Goal: Task Accomplishment & Management: Manage account settings

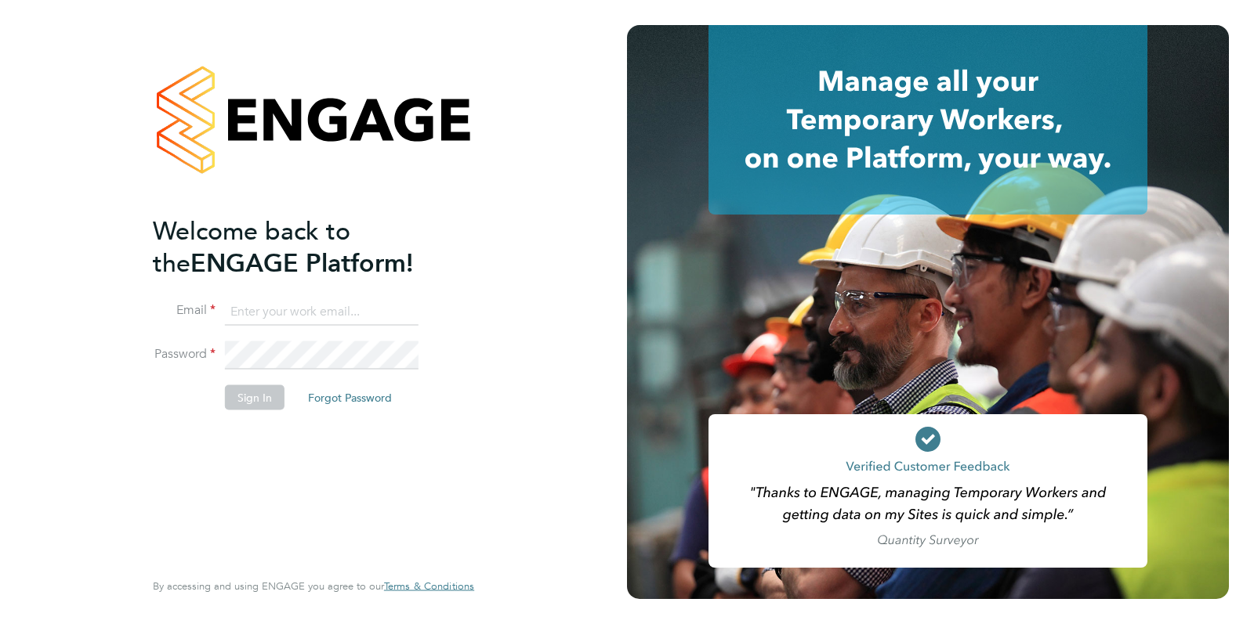
type input "[PERSON_NAME][EMAIL_ADDRESS][PERSON_NAME][DOMAIN_NAME]"
drag, startPoint x: 541, startPoint y: 259, endPoint x: 476, endPoint y: 280, distance: 68.4
click at [536, 262] on div "Welcome back to the ENGAGE Platform! Email [PERSON_NAME][EMAIL_ADDRESS][PERSON_…" at bounding box center [313, 312] width 627 height 624
click at [266, 413] on li "Sign In Forgot Password" at bounding box center [306, 405] width 306 height 41
click at [267, 389] on button "Sign In" at bounding box center [255, 397] width 60 height 25
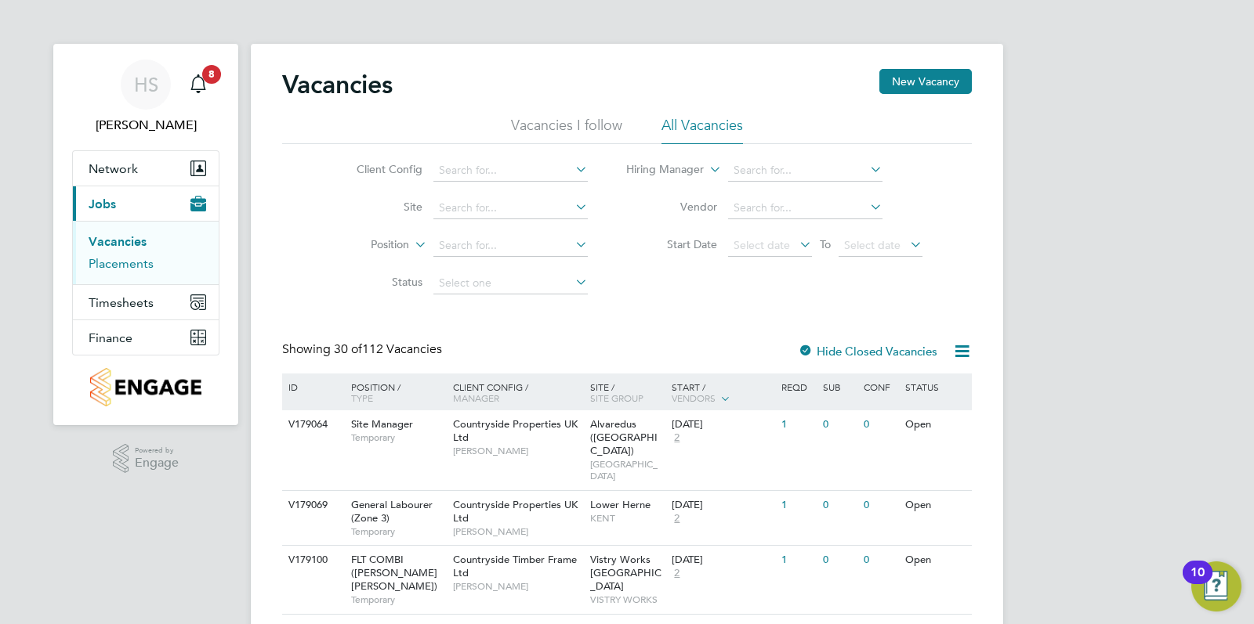
click at [125, 270] on link "Placements" at bounding box center [121, 263] width 65 height 15
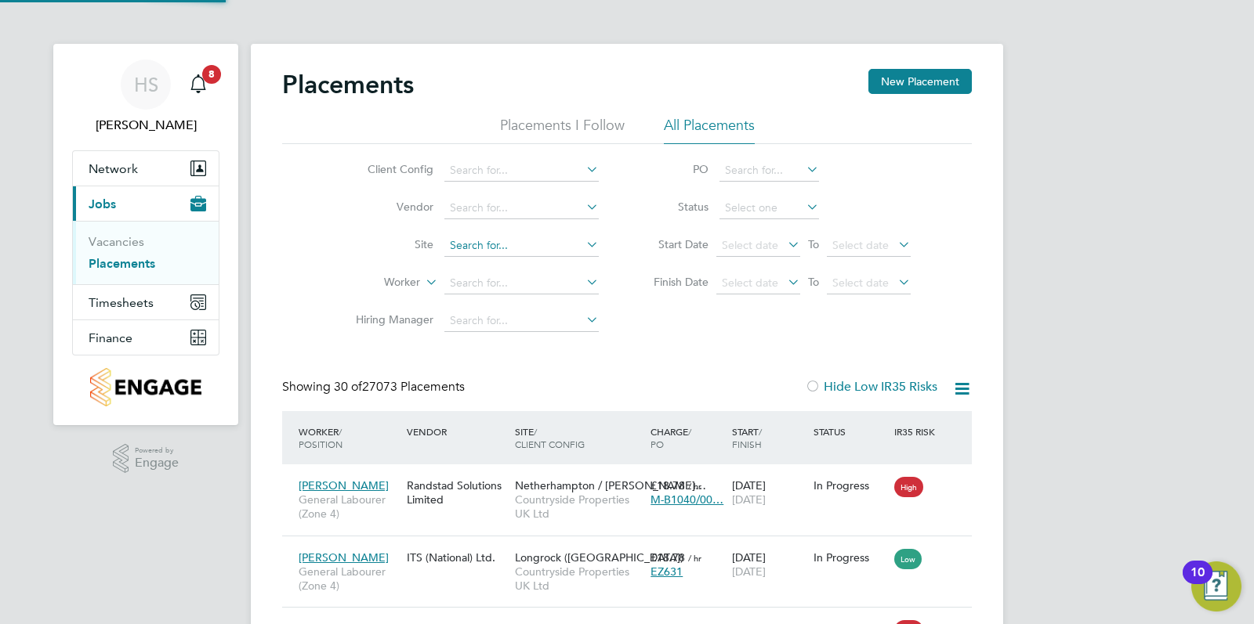
click at [535, 243] on input at bounding box center [521, 246] width 154 height 22
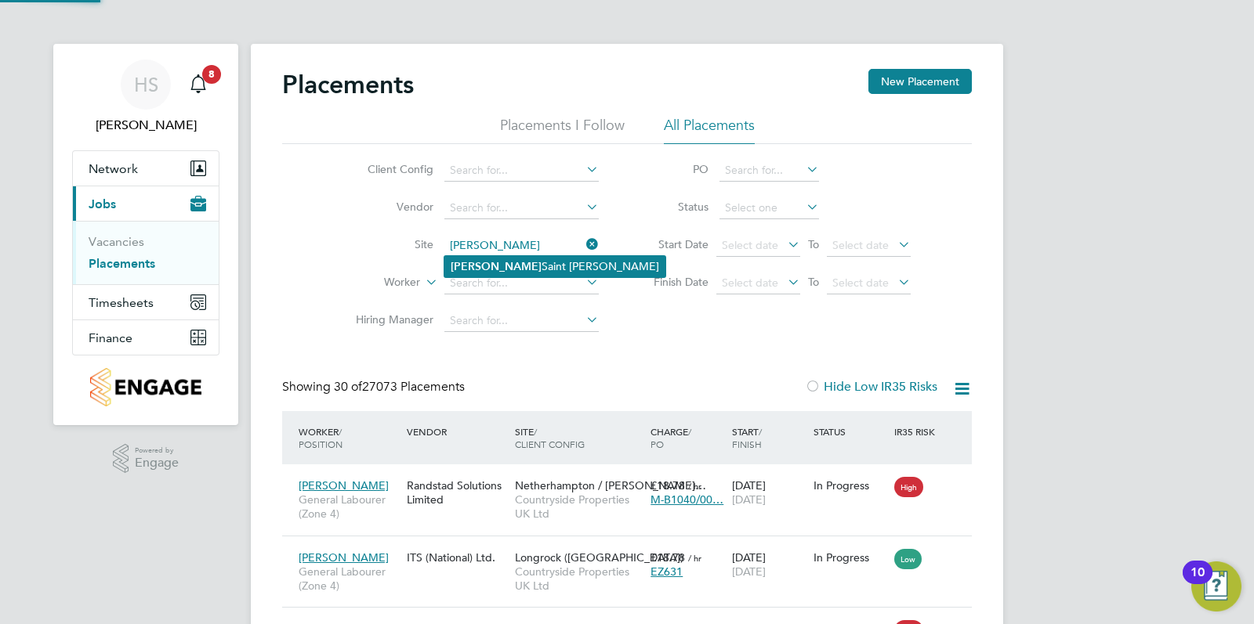
click at [463, 265] on b "Witham" at bounding box center [496, 266] width 91 height 13
type input "Witham Saint Hughes"
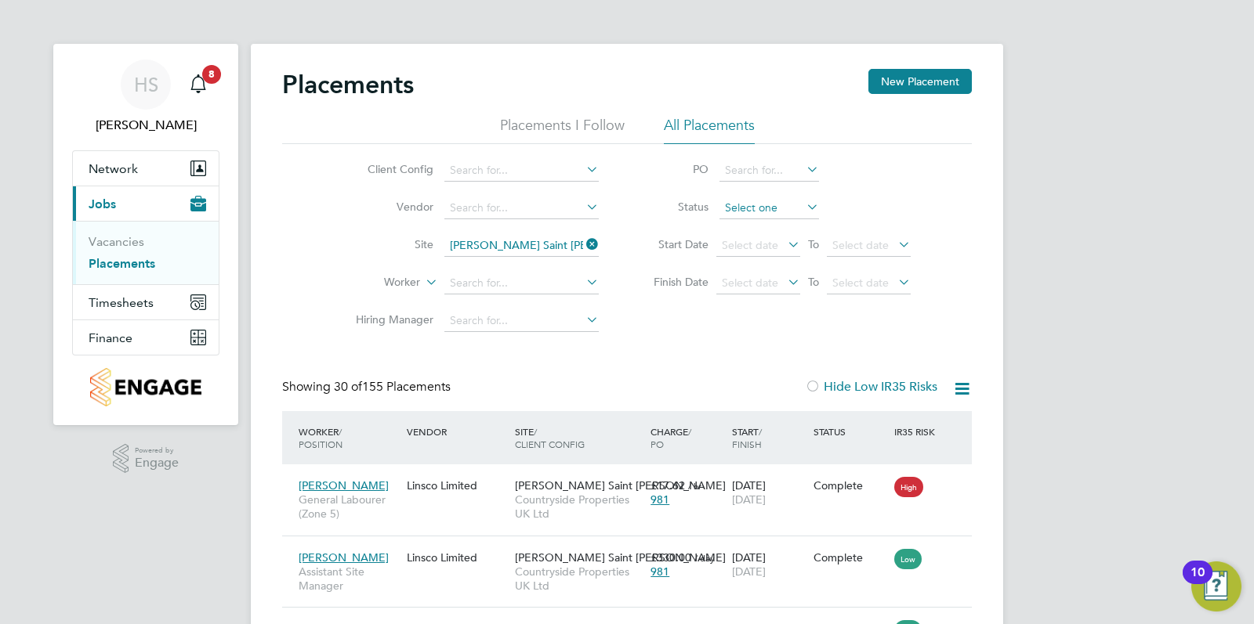
click at [765, 204] on input at bounding box center [769, 208] width 100 height 22
click at [768, 233] on li "Active" at bounding box center [769, 229] width 100 height 20
type input "Active"
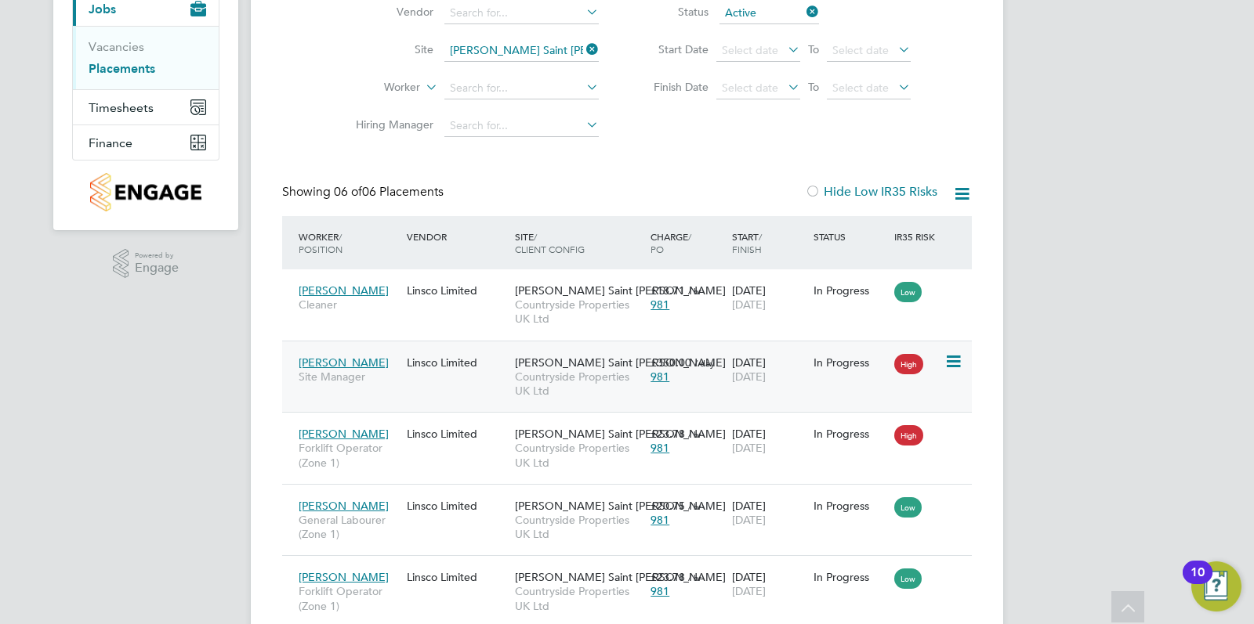
click at [954, 356] on icon at bounding box center [952, 362] width 16 height 19
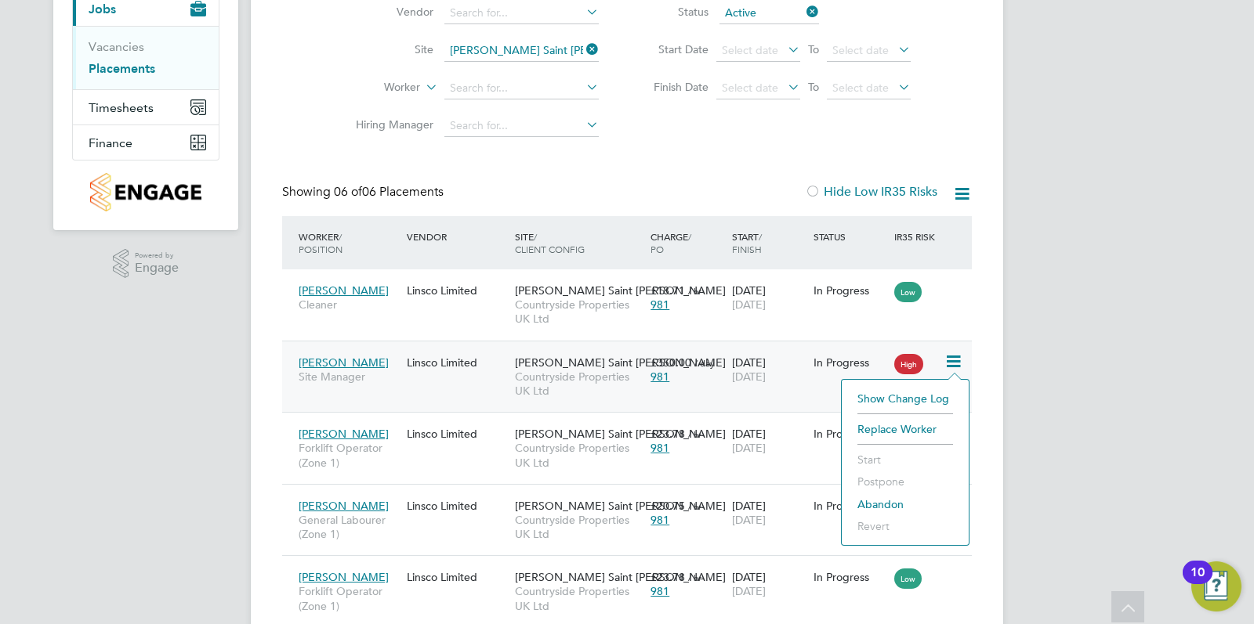
click at [747, 371] on span "29 Aug 2025" at bounding box center [749, 377] width 34 height 14
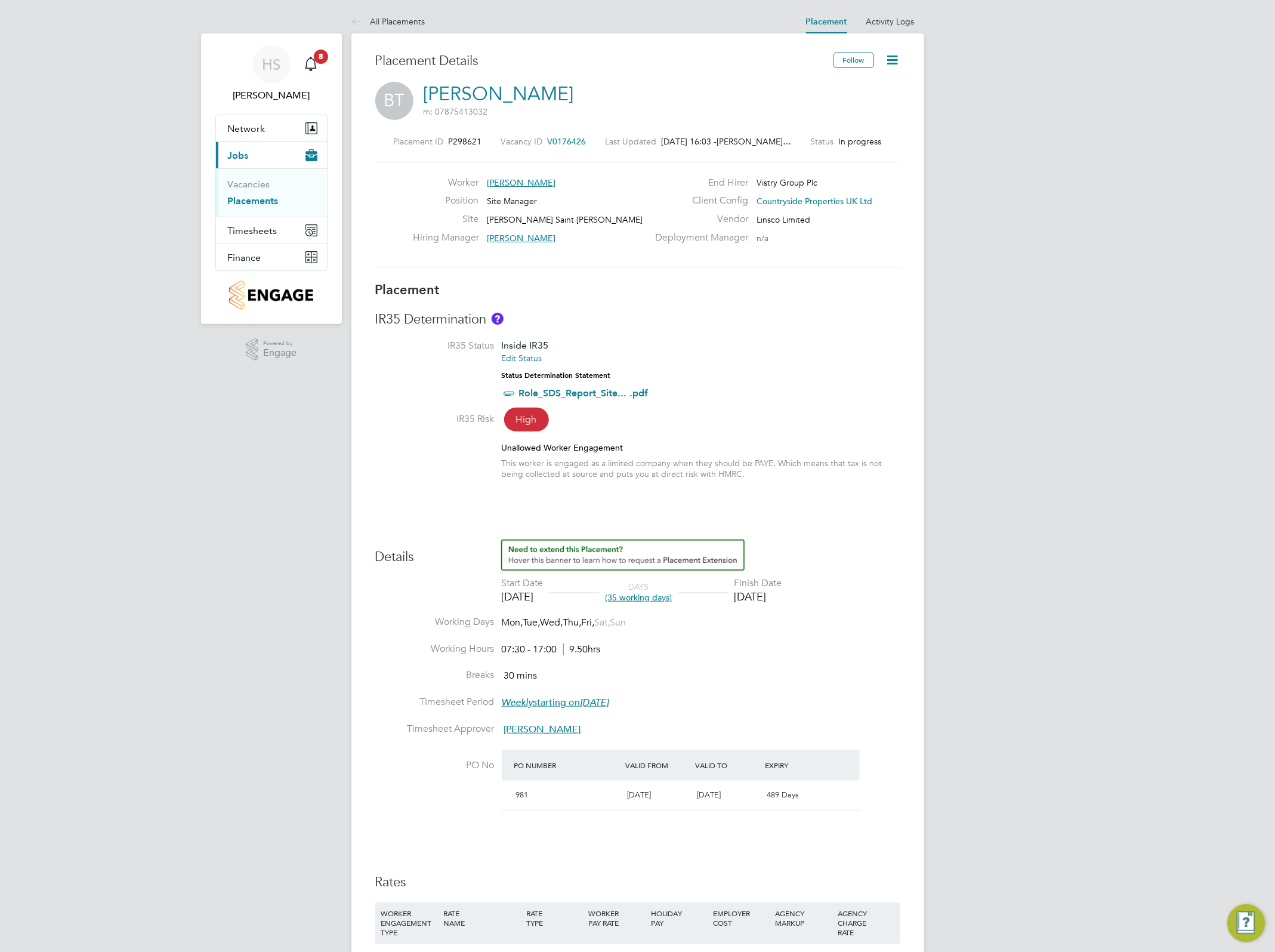
click at [898, 57] on icon at bounding box center [893, 60] width 15 height 15
click at [864, 84] on li "Edit Placement e" at bounding box center [853, 88] width 88 height 17
type input "James Archer"
type input "14 Jul 2025"
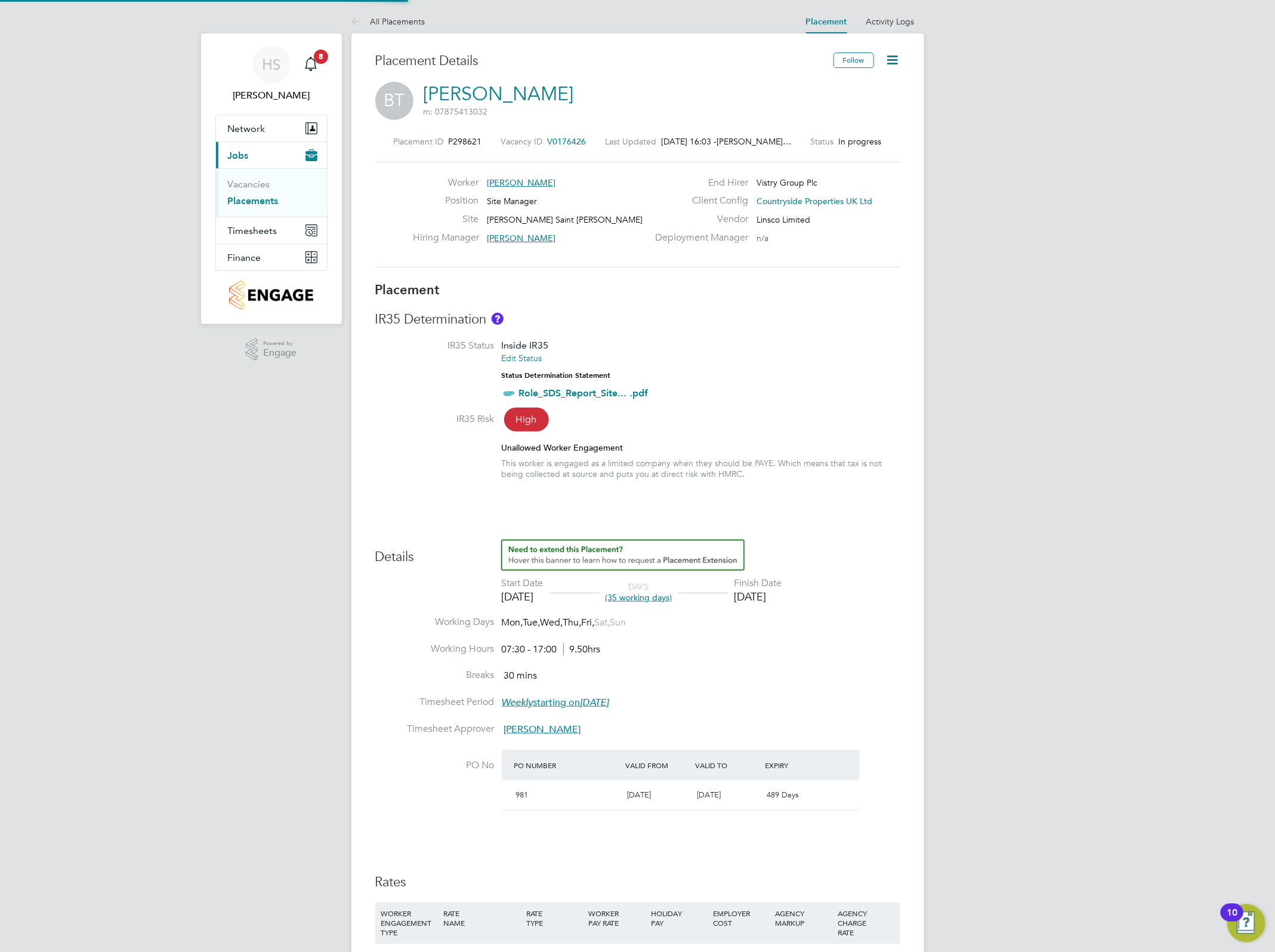
type input "29 Aug 2025"
type input "07:30"
type input "17:00"
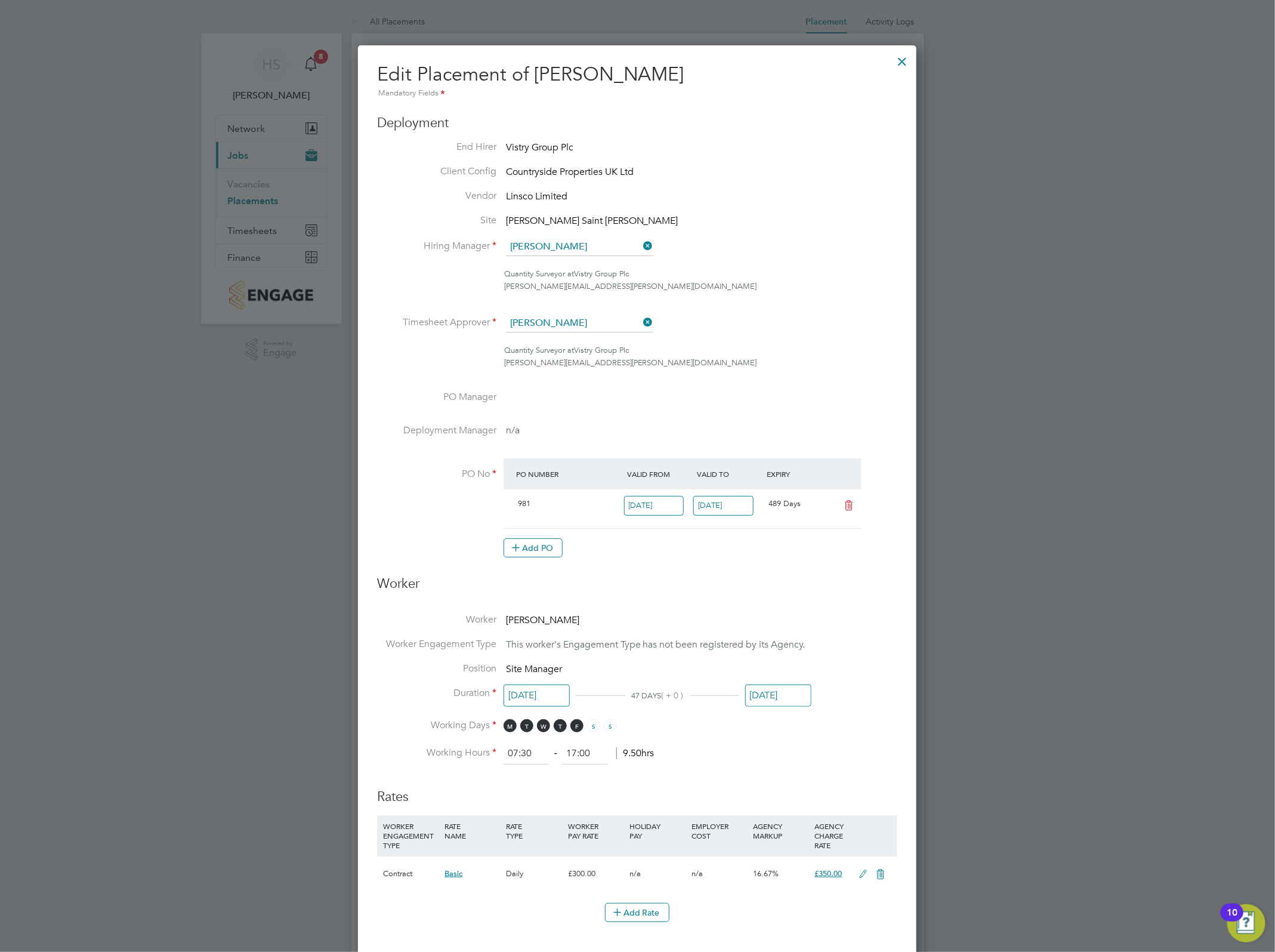
click at [770, 696] on input "29 Aug 2025" at bounding box center [778, 695] width 66 height 22
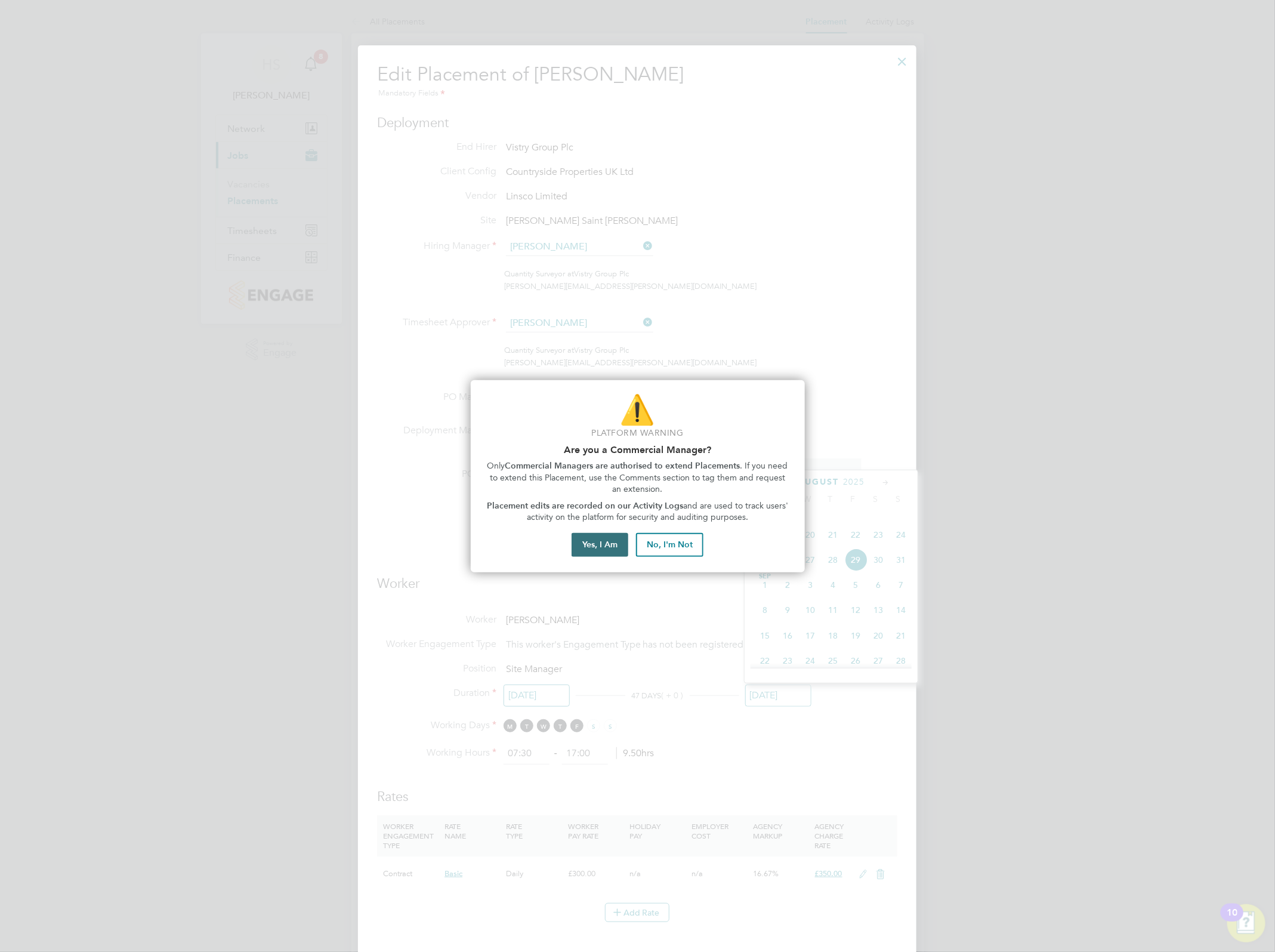
click at [615, 536] on button "Yes, I Am" at bounding box center [600, 545] width 56 height 24
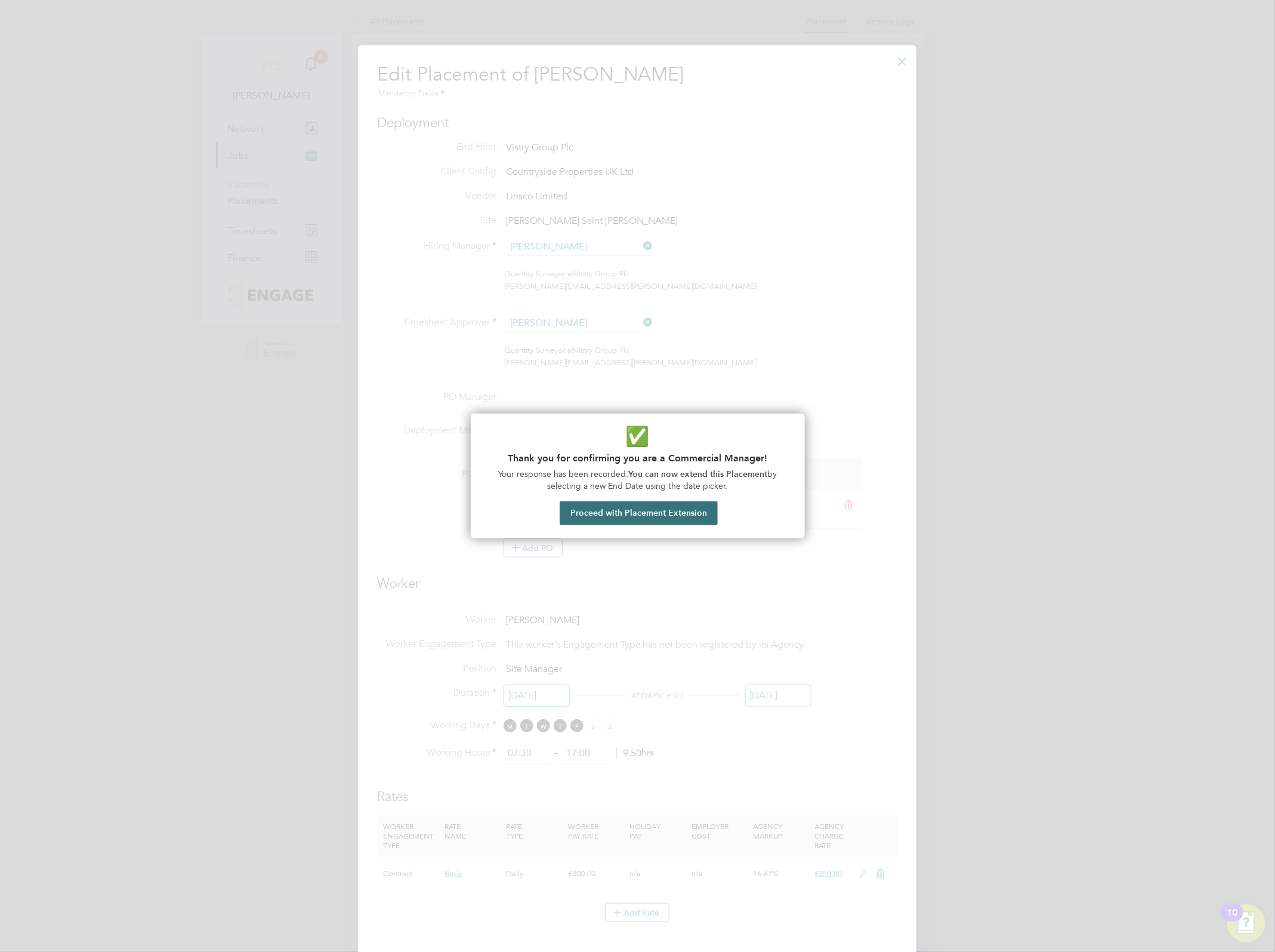
click at [596, 519] on button "Proceed with Placement Extension" at bounding box center [639, 513] width 158 height 24
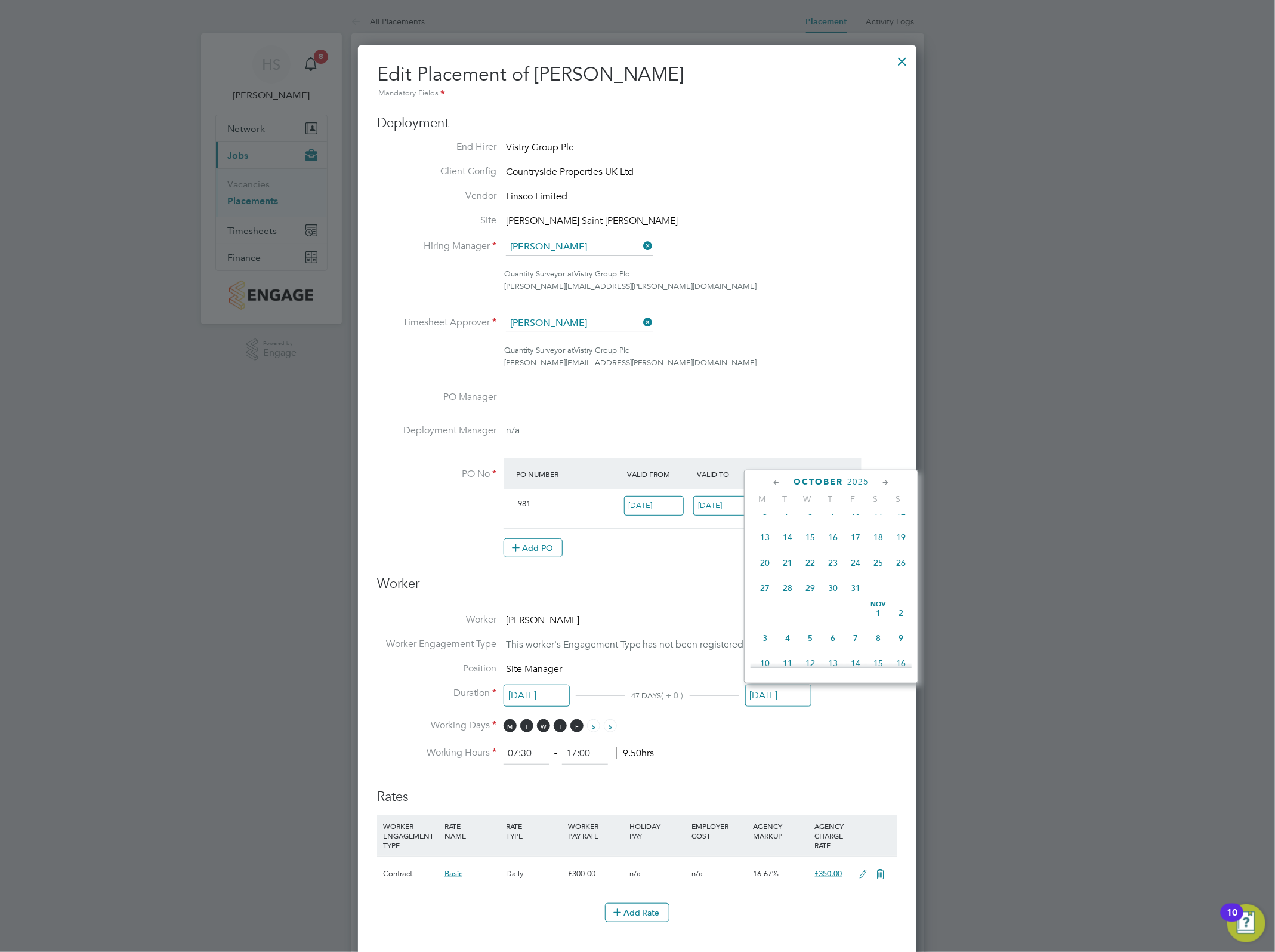
click at [836, 548] on span "16" at bounding box center [833, 537] width 23 height 23
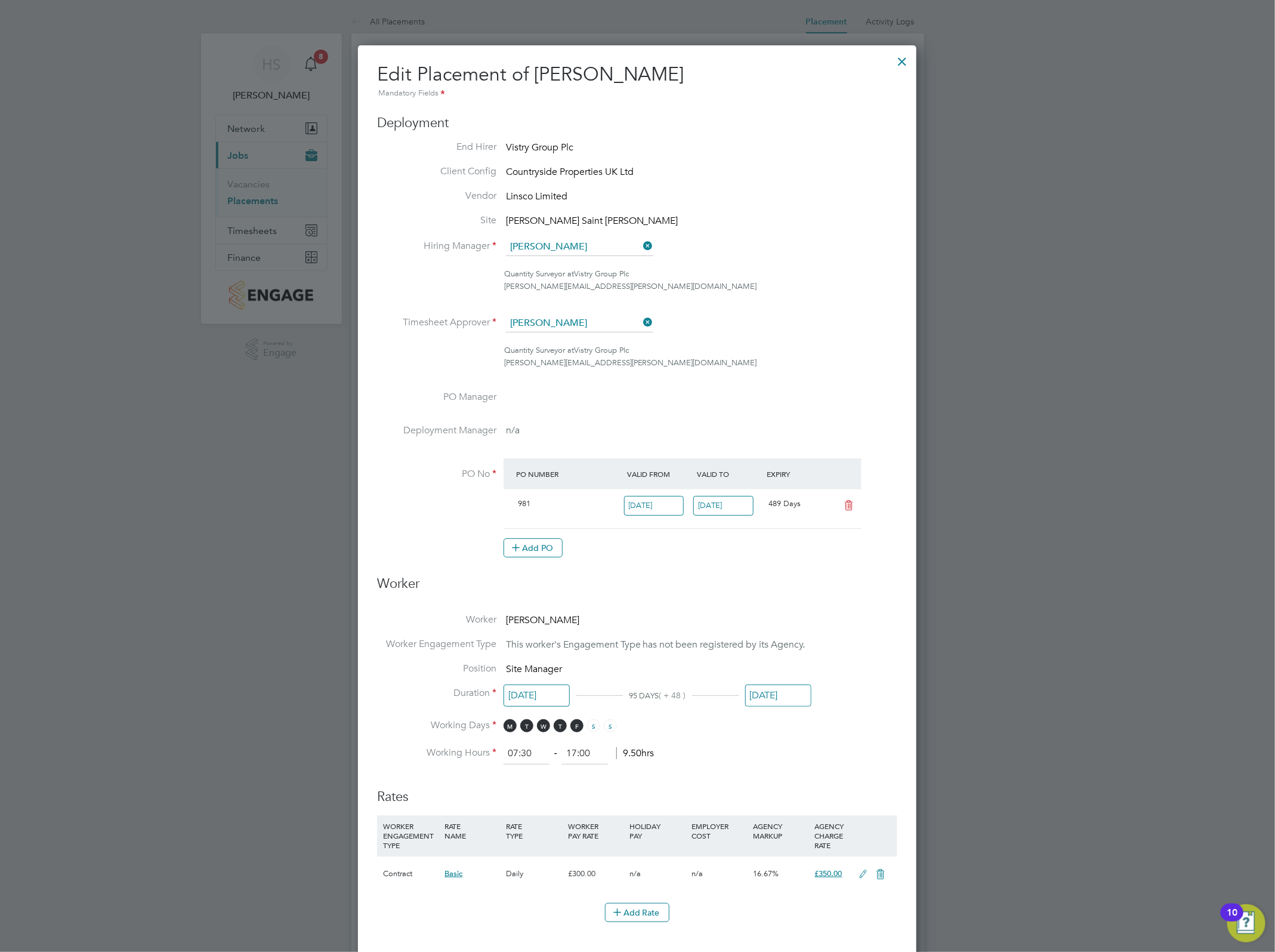
click at [837, 744] on li "Working Hours 07:30 ‐ 17:00 9.50hrs" at bounding box center [637, 753] width 520 height 21
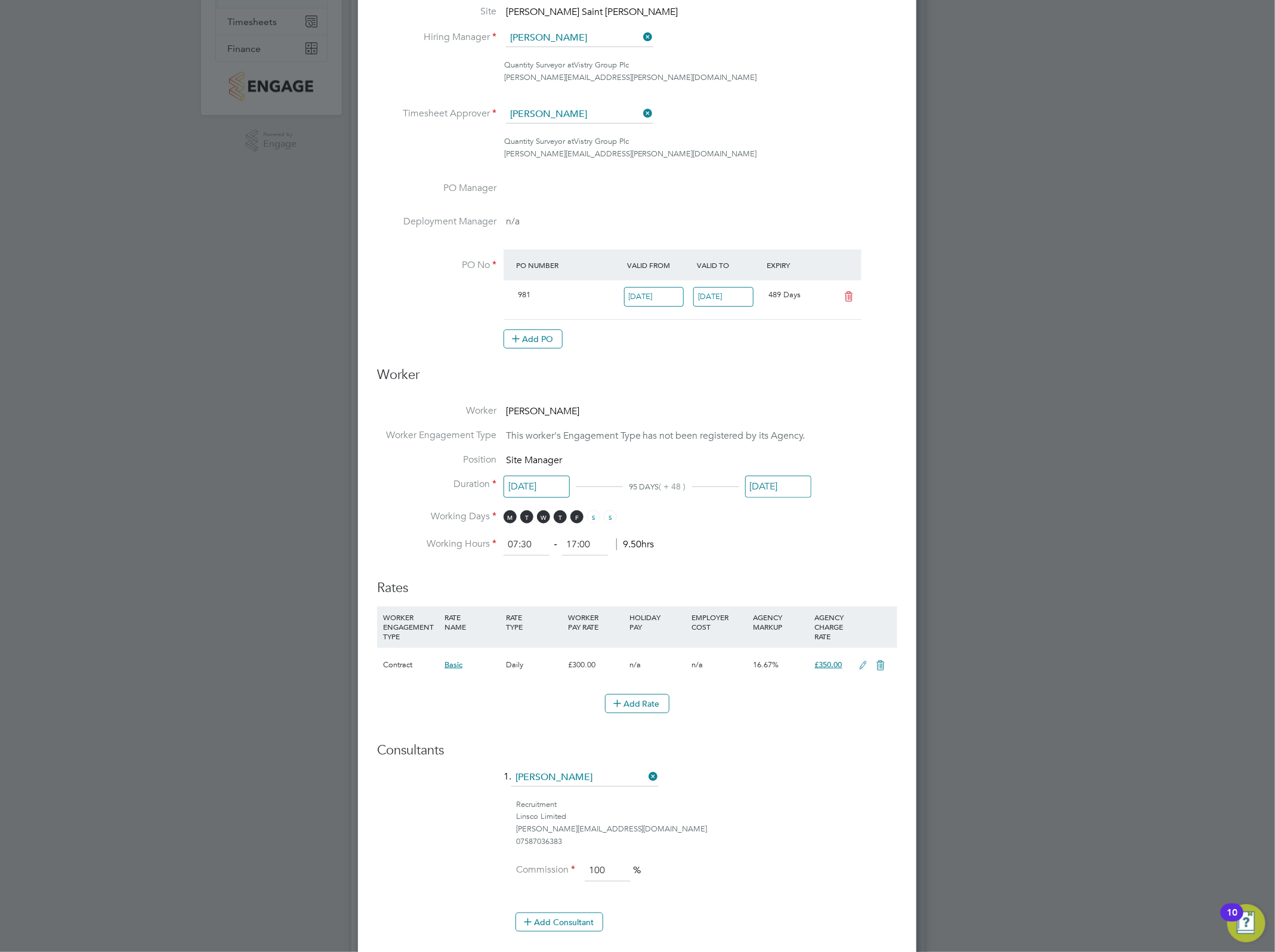
click at [776, 478] on input "16 Oct 2025" at bounding box center [778, 486] width 66 height 22
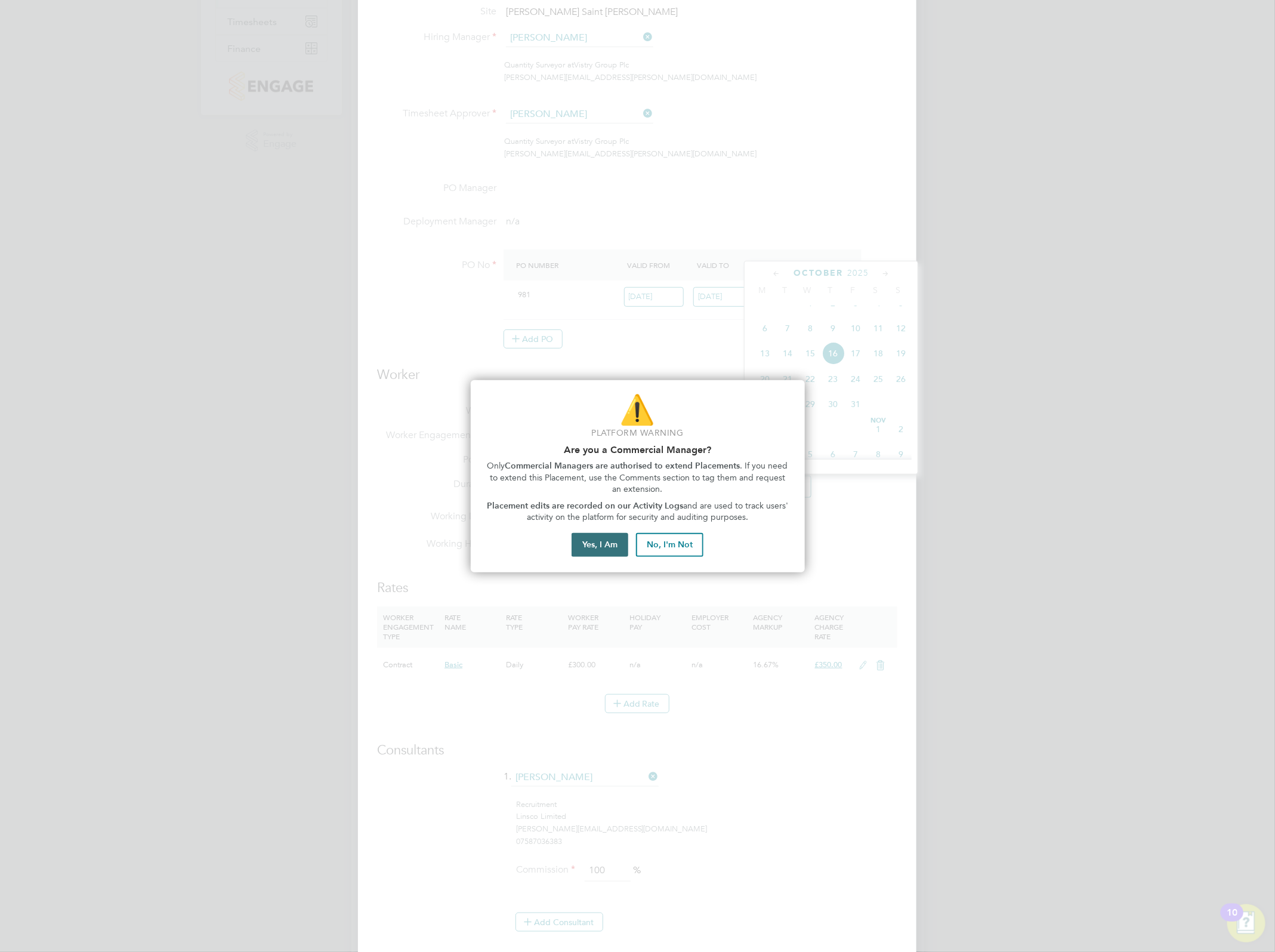
click at [600, 543] on button "Yes, I Am" at bounding box center [600, 545] width 56 height 24
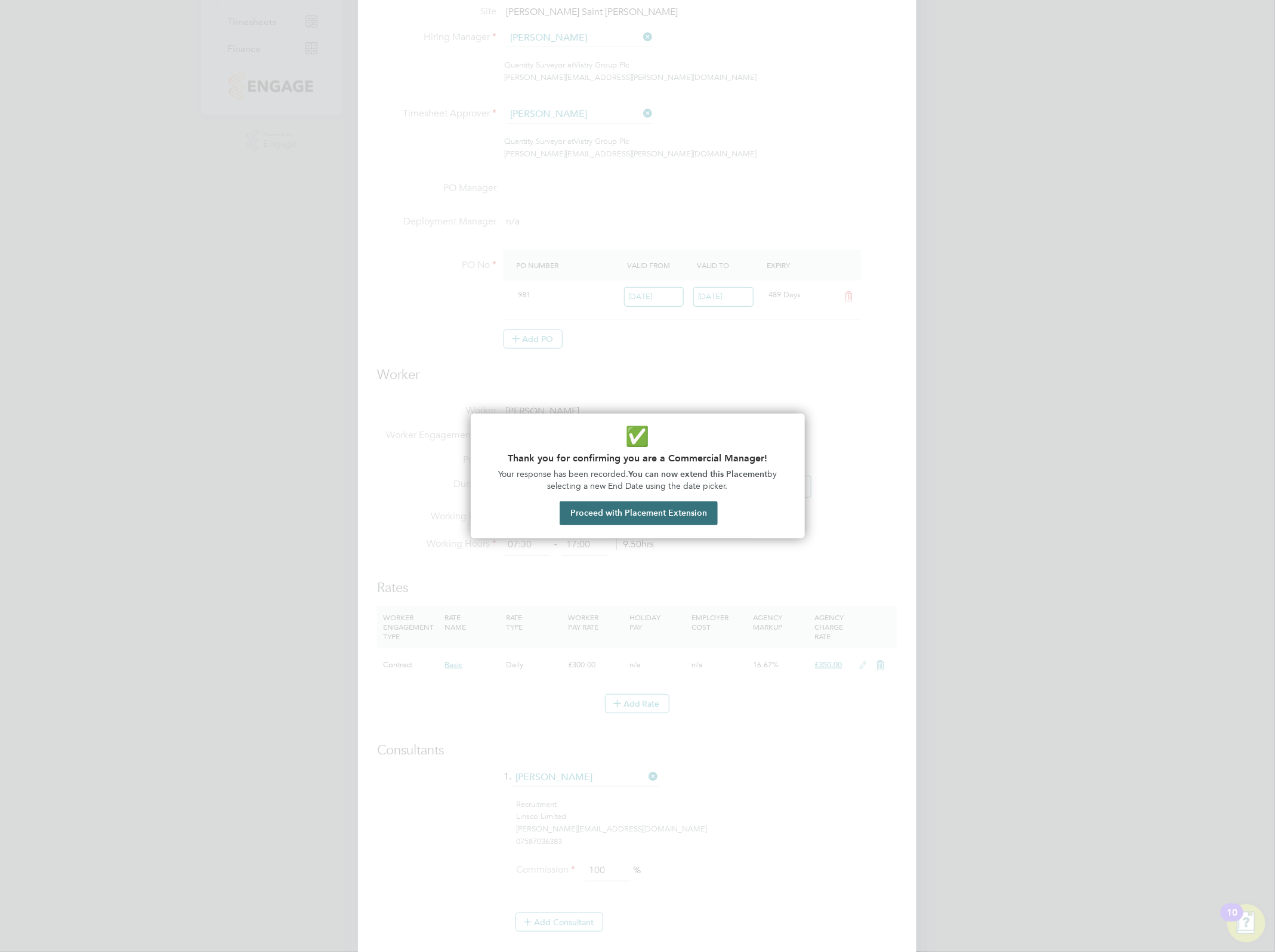
click at [702, 506] on button "Proceed with Placement Extension" at bounding box center [639, 513] width 158 height 24
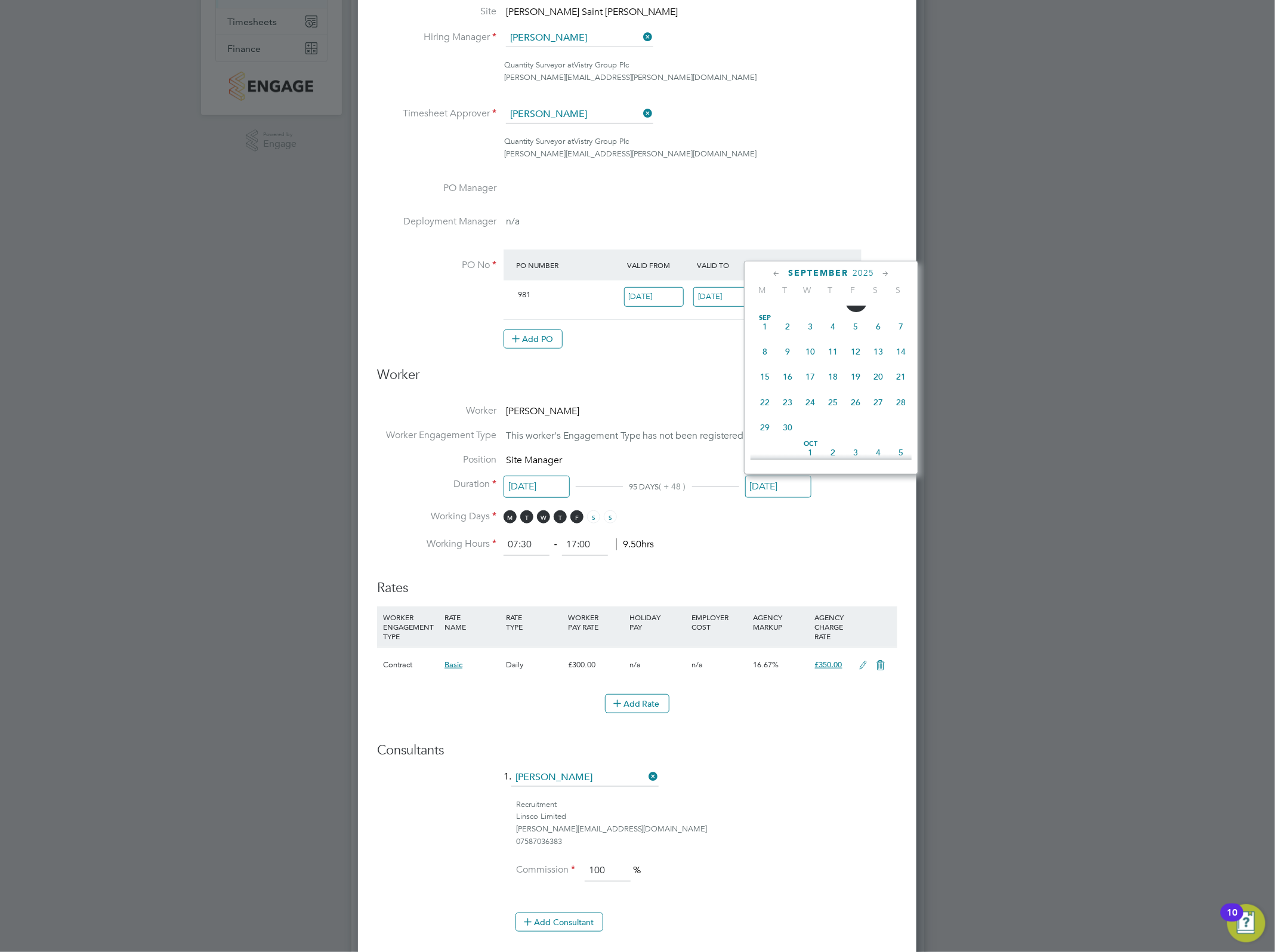
click at [857, 355] on span "12" at bounding box center [856, 352] width 23 height 23
type input "12 Sep 2025"
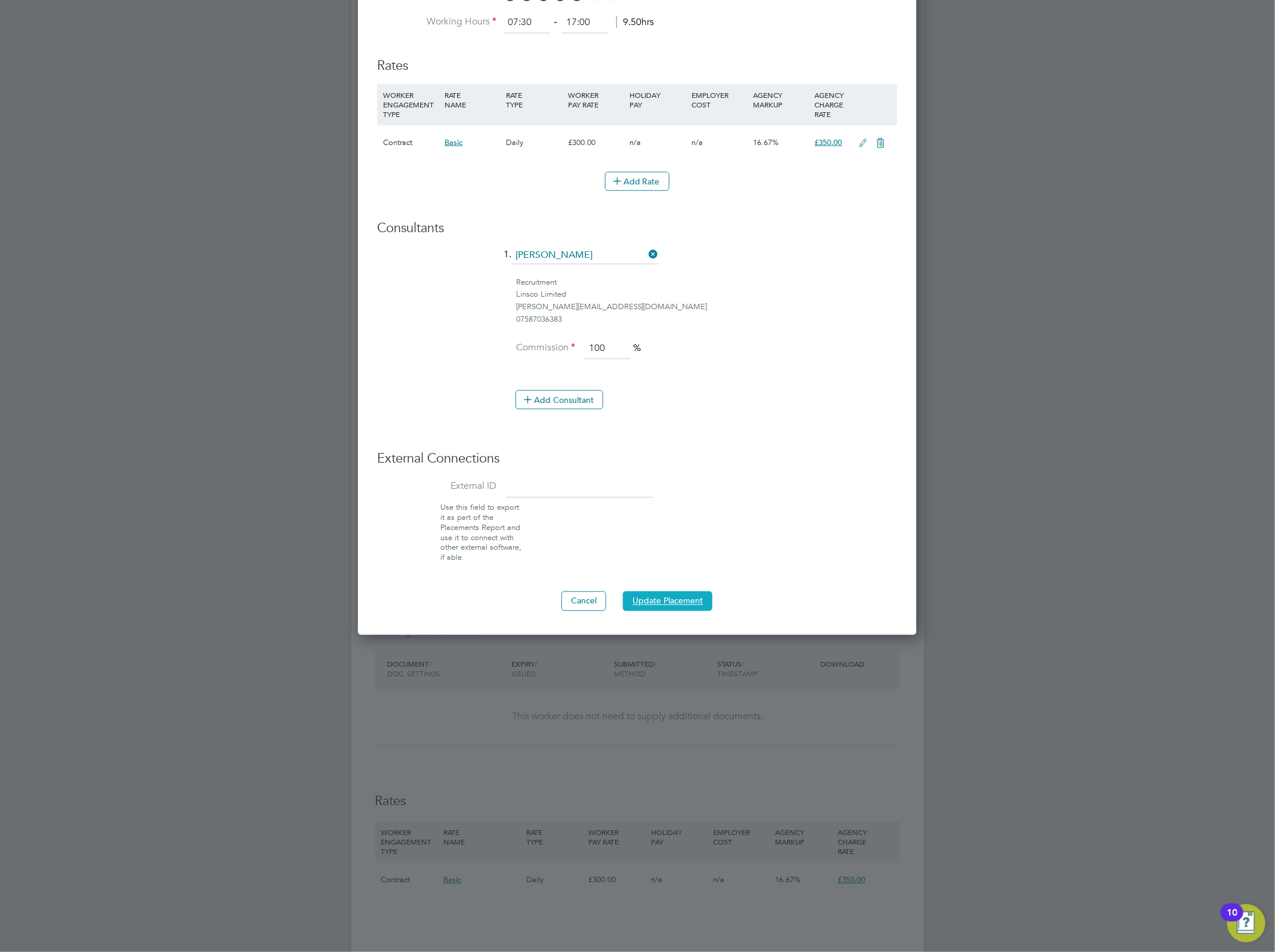
click at [678, 603] on button "Update Placement" at bounding box center [668, 600] width 90 height 19
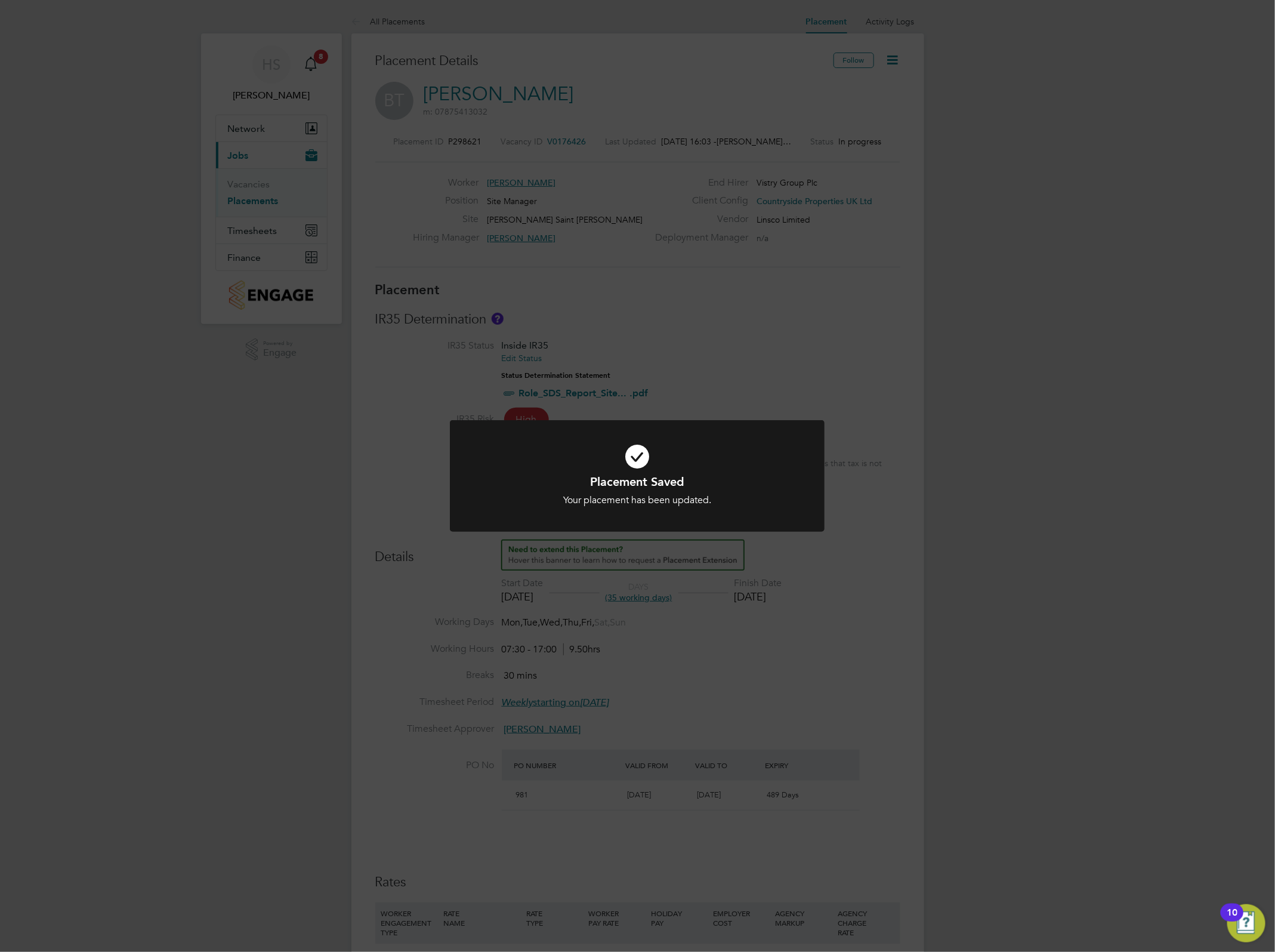
click at [903, 583] on div "Placement Saved Your placement has been updated. Cancel Okay" at bounding box center [638, 476] width 1275 height 952
